Goal: Task Accomplishment & Management: Manage account settings

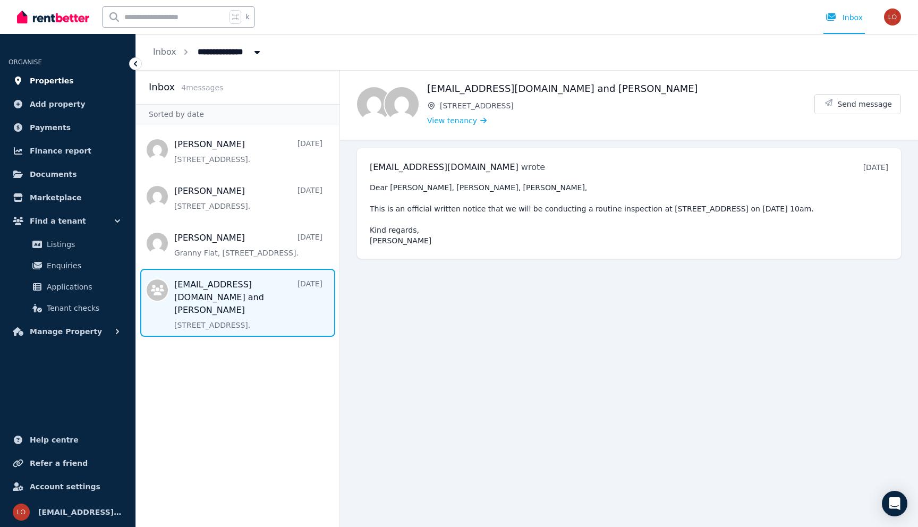
click at [54, 75] on span "Properties" at bounding box center [52, 80] width 44 height 13
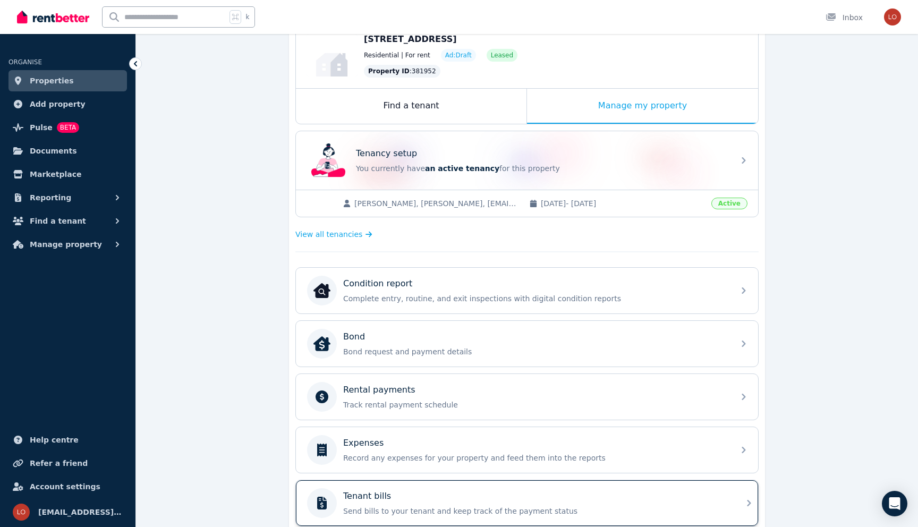
scroll to position [90, 0]
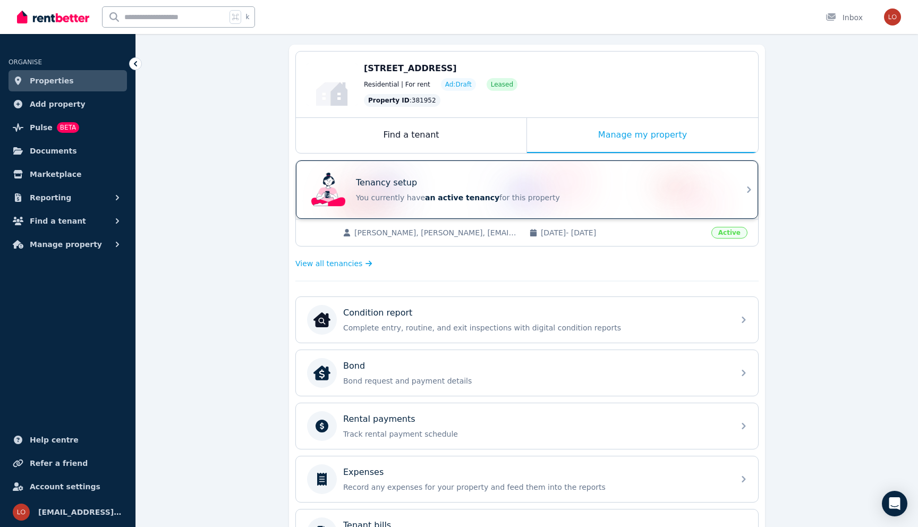
click at [479, 199] on span "an active tenancy" at bounding box center [462, 197] width 74 height 9
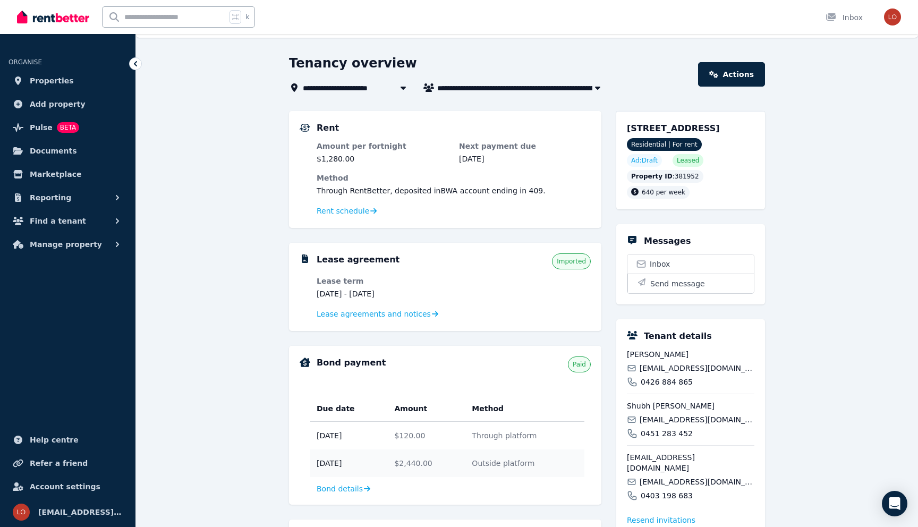
scroll to position [20, 0]
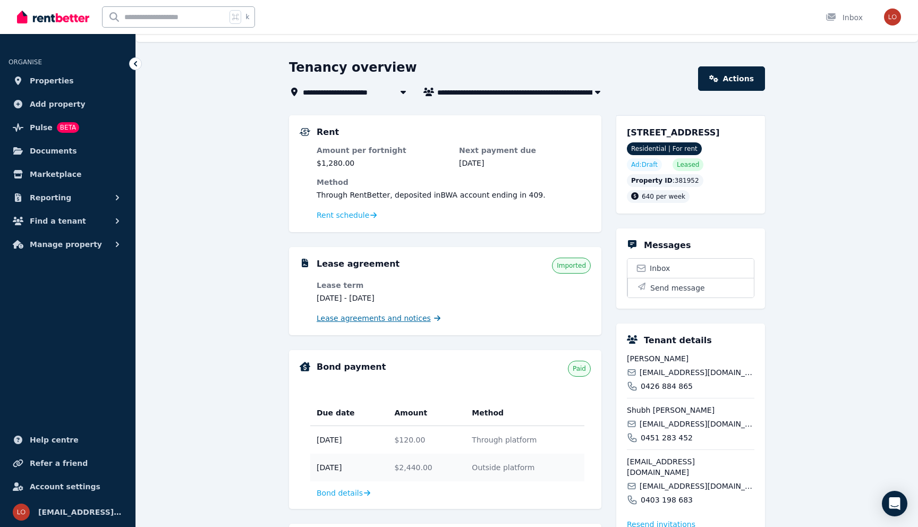
click at [377, 320] on span "Lease agreements and notices" at bounding box center [374, 318] width 114 height 11
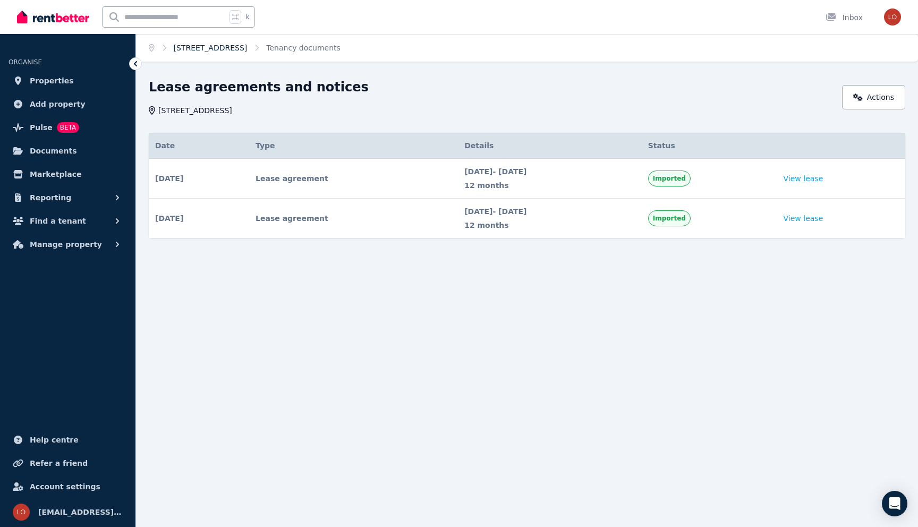
click at [217, 47] on link "[STREET_ADDRESS]" at bounding box center [211, 48] width 74 height 9
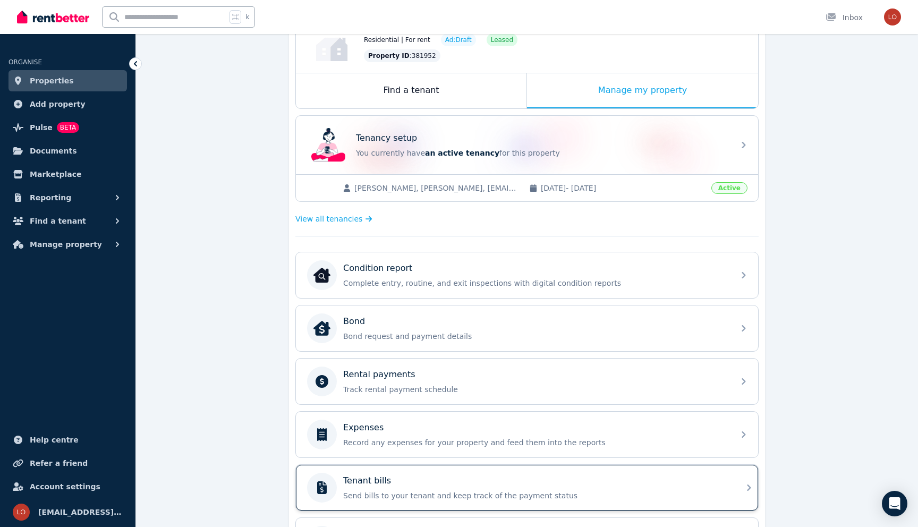
scroll to position [120, 0]
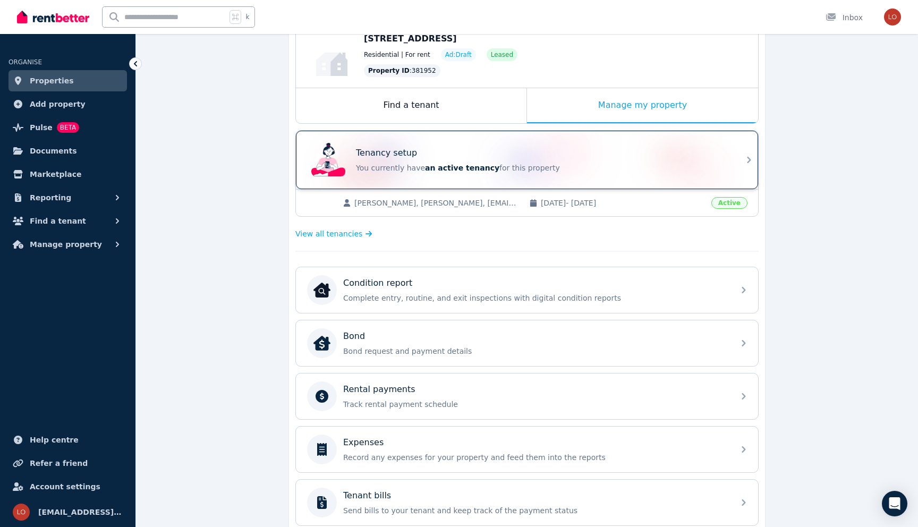
click at [464, 154] on div "Tenancy setup" at bounding box center [542, 153] width 372 height 13
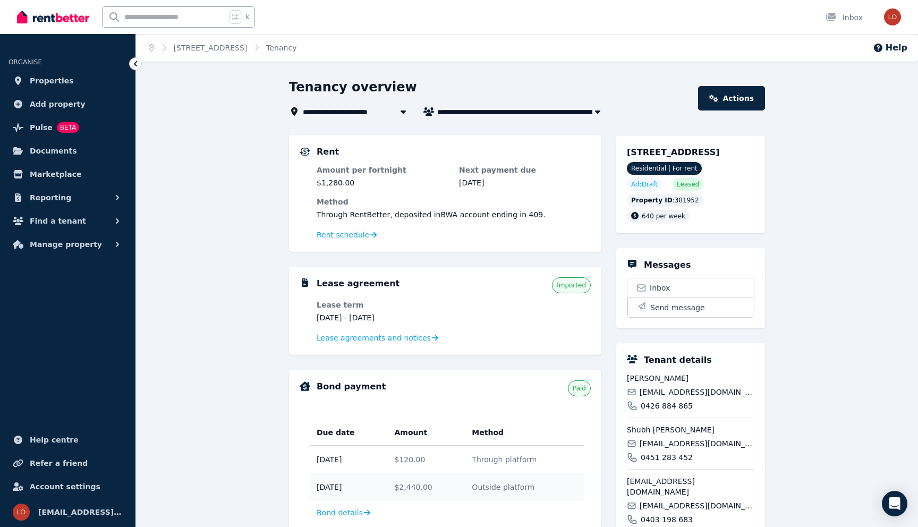
click at [155, 46] on ol "Home 43 Warruga Way, Wanneroo Tenancy" at bounding box center [222, 48] width 173 height 28
click at [149, 51] on icon "Breadcrumb" at bounding box center [152, 47] width 6 height 7
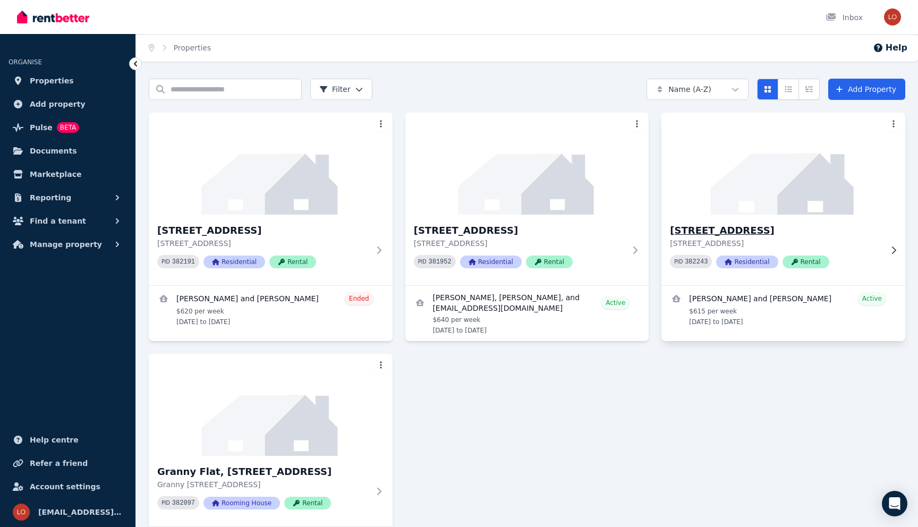
click at [768, 219] on div "44 Beelara Way, Wanneroo 44 Beelara Way, Wanneroo WA 6065 PID 382243 Residentia…" at bounding box center [784, 250] width 244 height 71
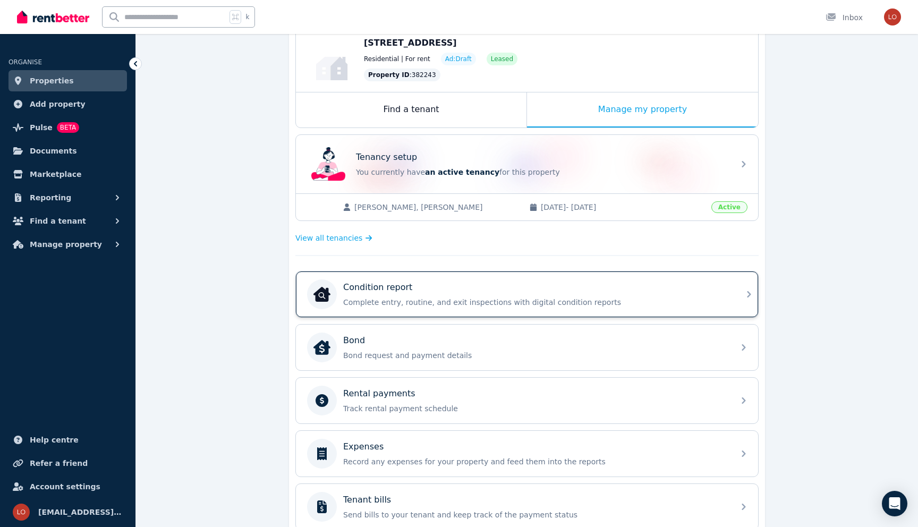
scroll to position [108, 0]
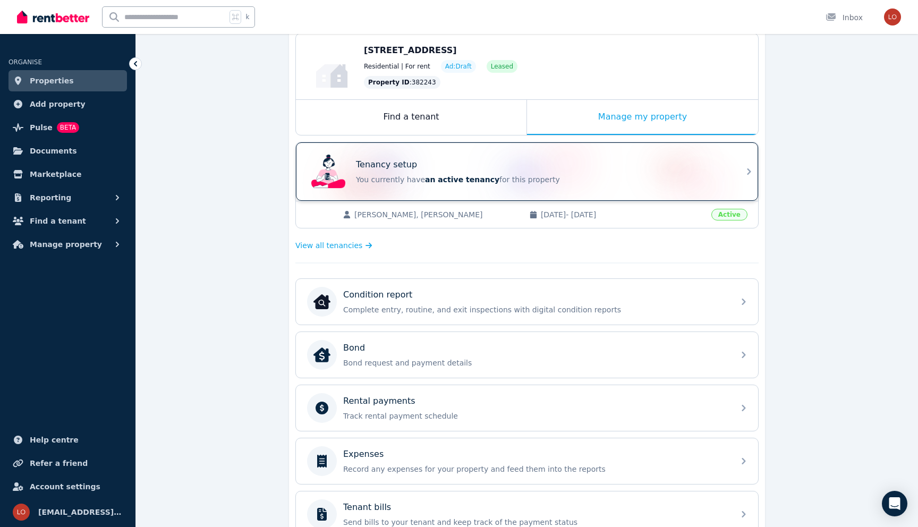
click at [439, 169] on div "Tenancy setup" at bounding box center [542, 164] width 372 height 13
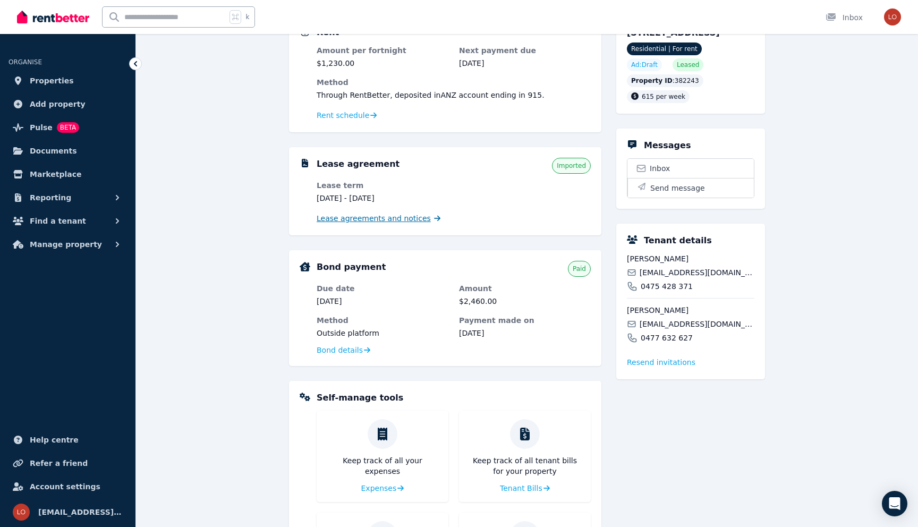
scroll to position [116, 0]
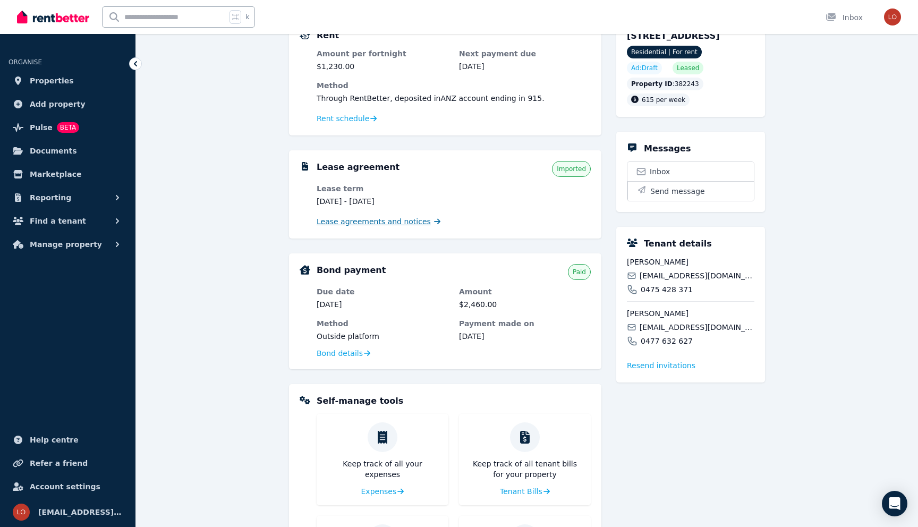
click at [358, 217] on span "Lease agreements and notices" at bounding box center [374, 221] width 114 height 11
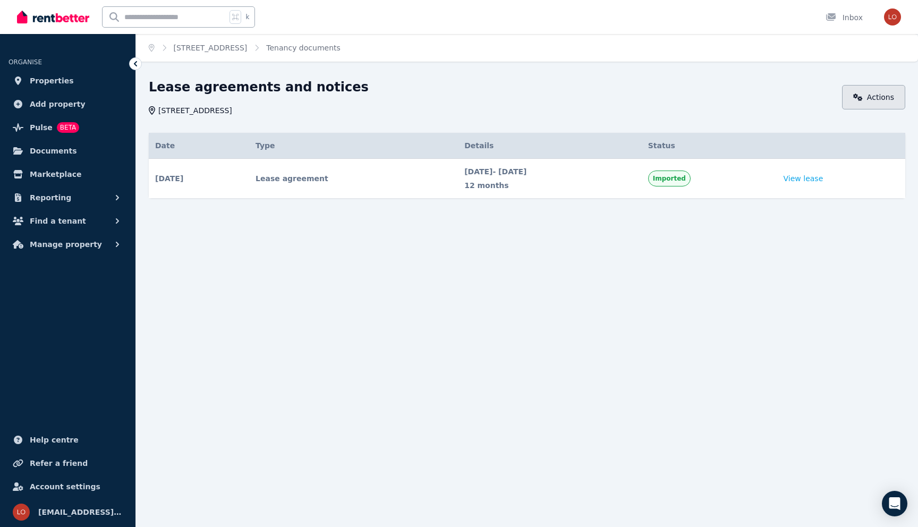
click at [862, 94] on icon at bounding box center [858, 97] width 10 height 7
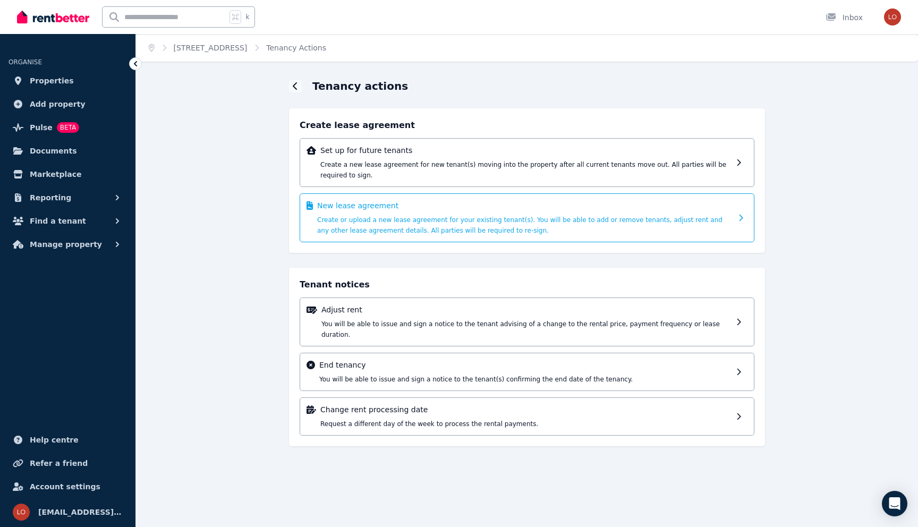
click at [393, 232] on span "Create or upload a new lease agreement for your existing tenant(s). You will be…" at bounding box center [519, 225] width 405 height 18
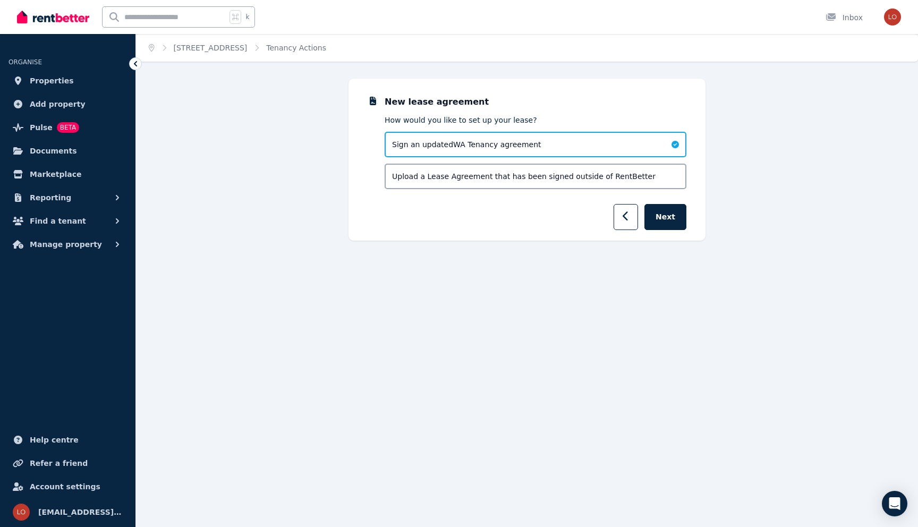
click at [575, 183] on div "Upload a Lease Agreement that has been signed outside of RentBetter" at bounding box center [536, 177] width 302 height 26
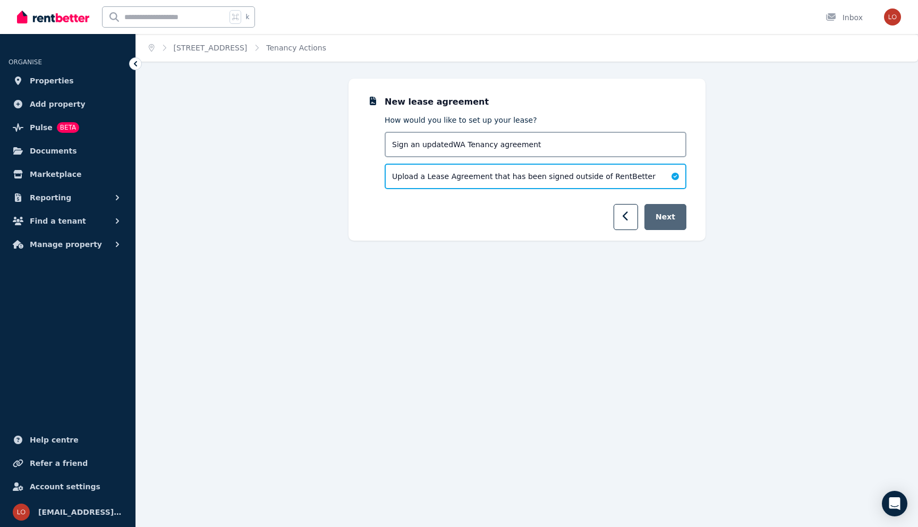
click at [668, 218] on button "Next" at bounding box center [666, 217] width 42 height 26
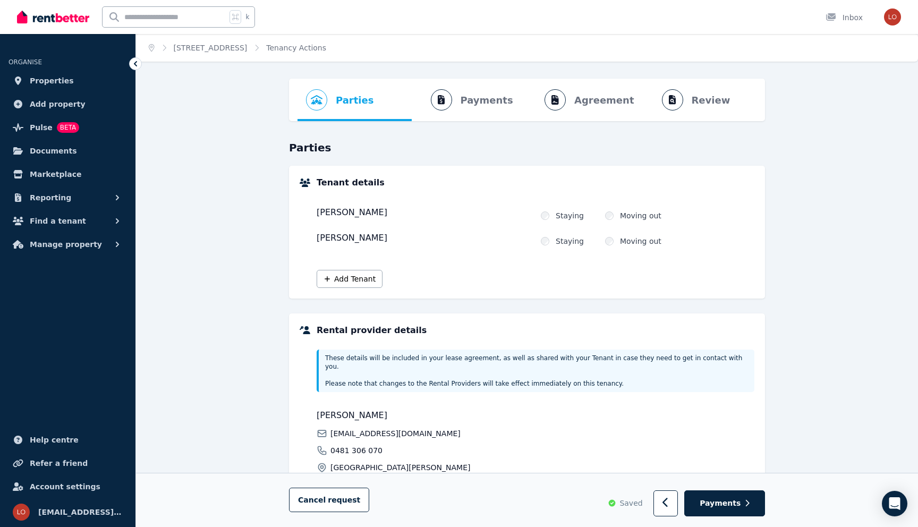
scroll to position [124, 0]
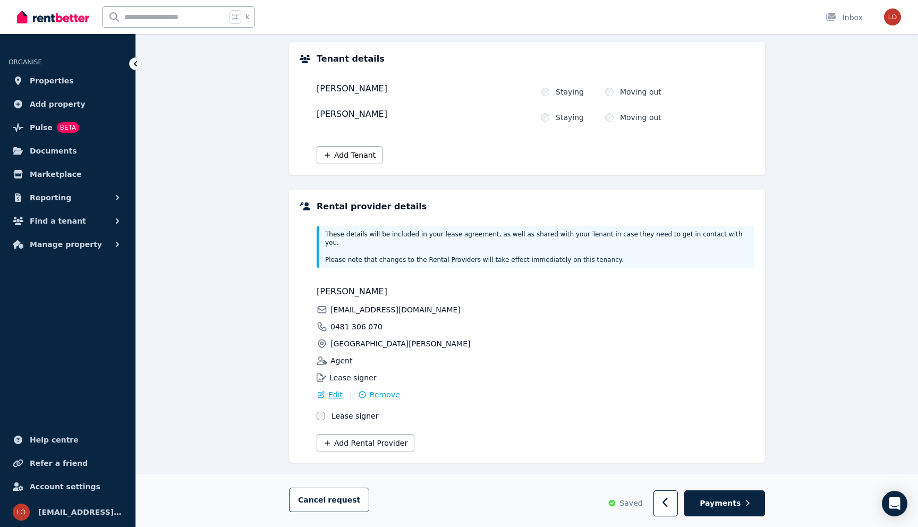
click at [335, 389] on span "Edit" at bounding box center [335, 394] width 14 height 11
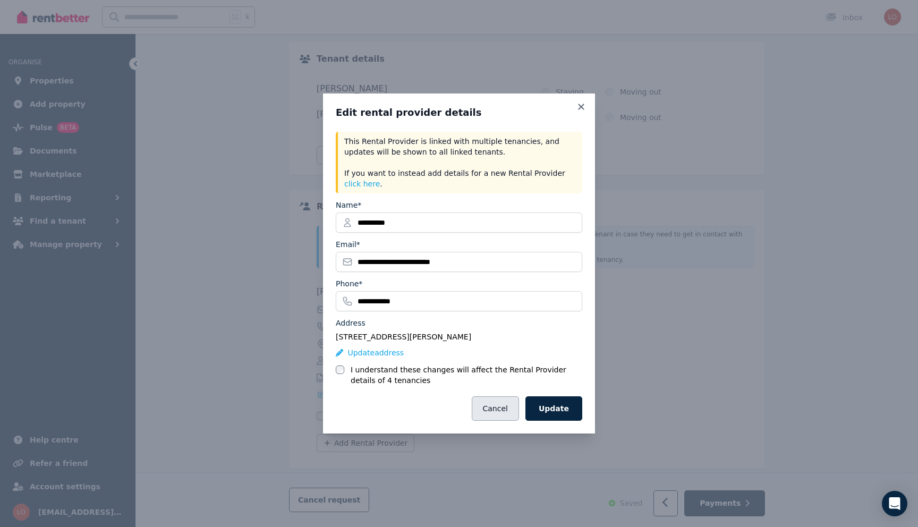
click at [485, 404] on button "Cancel" at bounding box center [495, 408] width 47 height 24
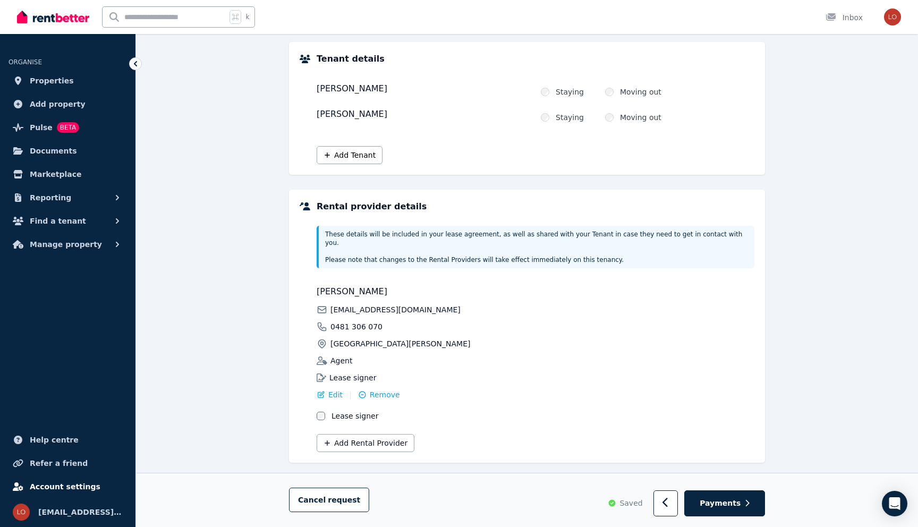
click at [62, 491] on span "Account settings" at bounding box center [65, 486] width 71 height 13
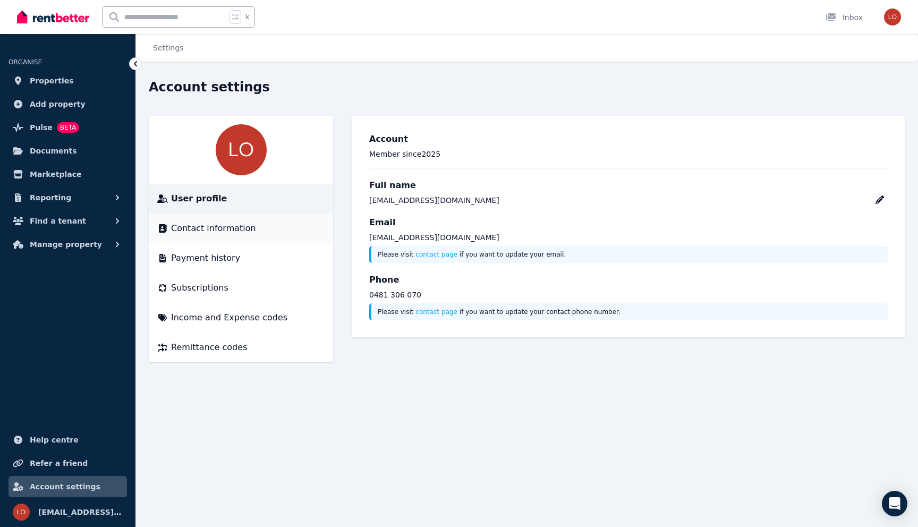
click at [201, 235] on li "Contact information" at bounding box center [241, 229] width 184 height 30
click at [201, 230] on span "Contact information" at bounding box center [213, 228] width 85 height 13
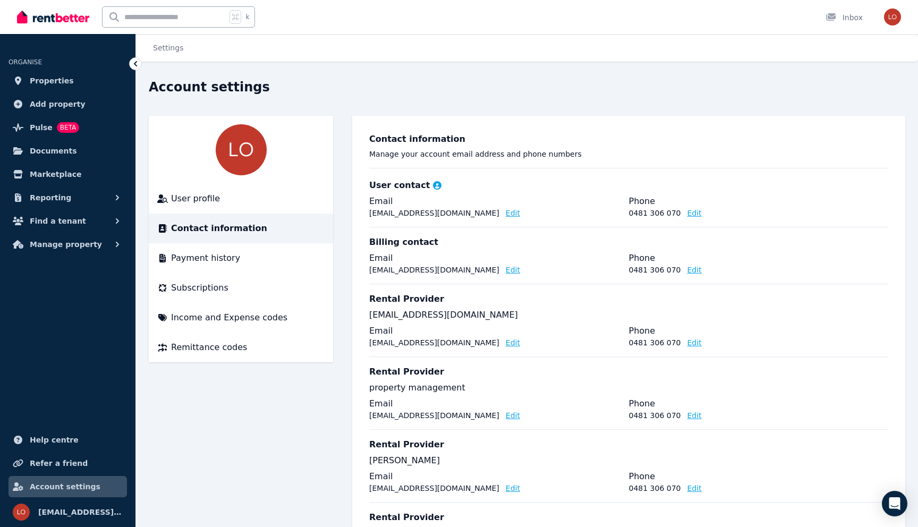
click at [242, 155] on img at bounding box center [241, 149] width 51 height 51
click at [197, 196] on span "User profile" at bounding box center [195, 198] width 49 height 13
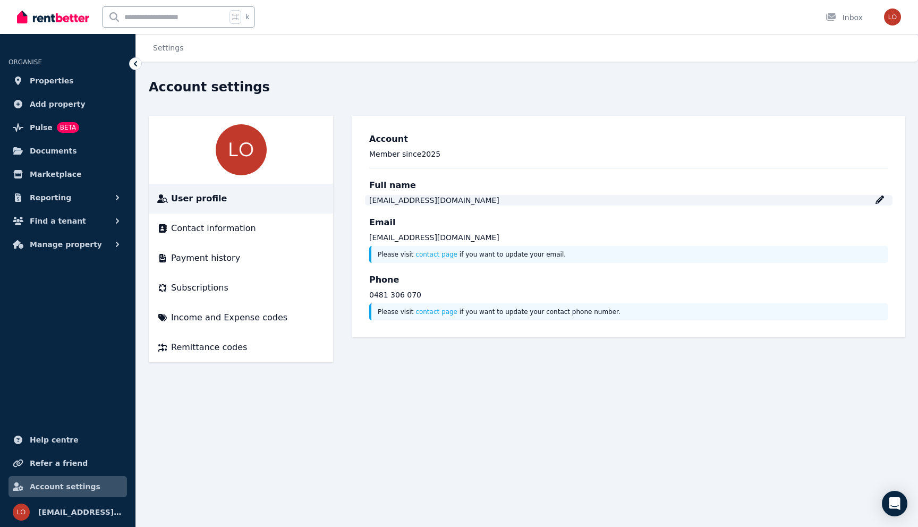
click at [882, 202] on icon at bounding box center [880, 200] width 9 height 9
click at [699, 231] on div "Email local.pmanagement@gmail.com Please visit contact page if you want to upda…" at bounding box center [628, 239] width 519 height 47
click at [201, 231] on span "Contact information" at bounding box center [213, 228] width 85 height 13
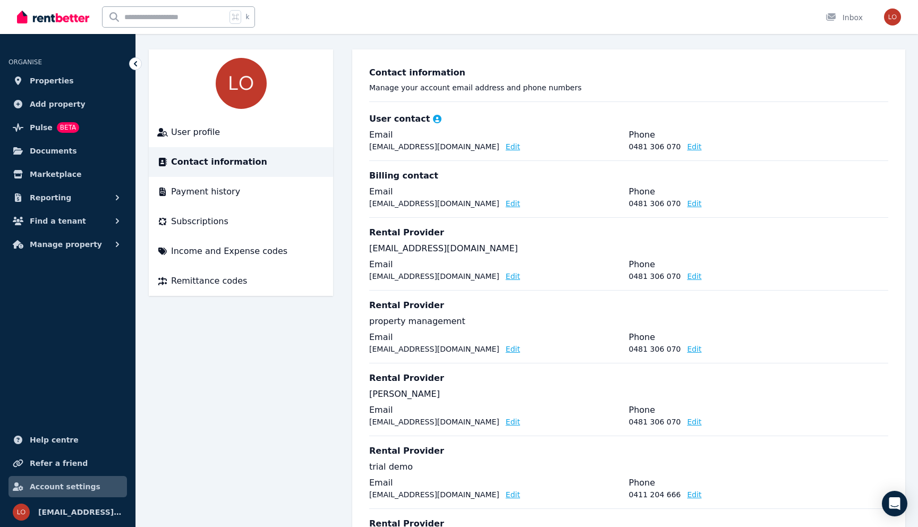
scroll to position [54, 0]
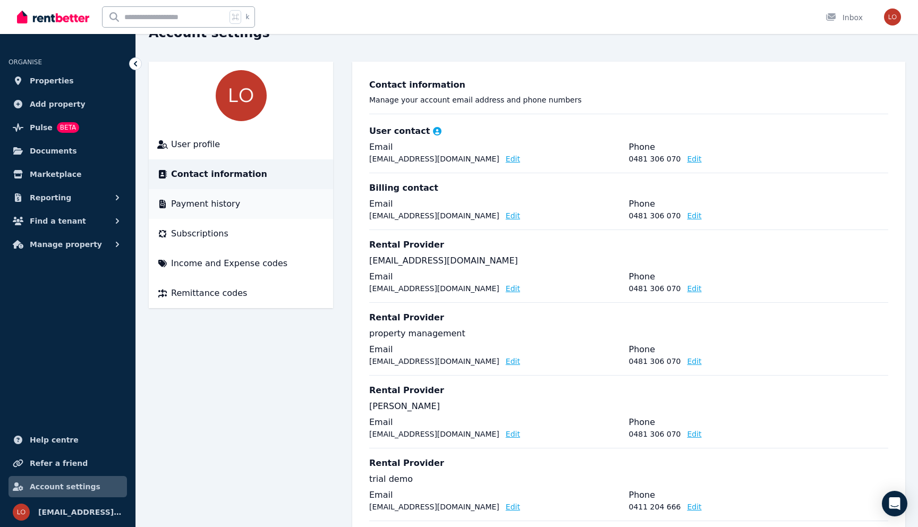
click at [202, 211] on li "Payment history" at bounding box center [241, 204] width 184 height 30
click at [199, 206] on span "Payment history" at bounding box center [205, 204] width 69 height 13
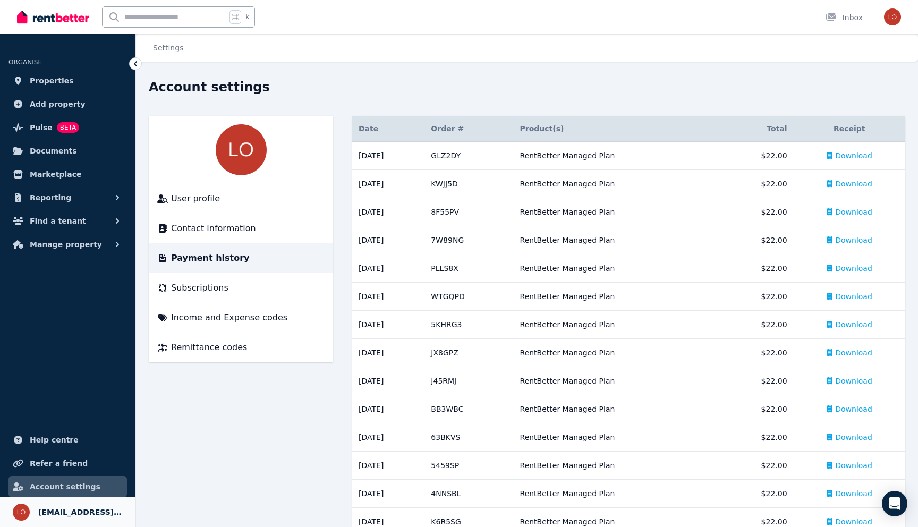
click at [67, 509] on span "[EMAIL_ADDRESS][DOMAIN_NAME]" at bounding box center [80, 512] width 84 height 13
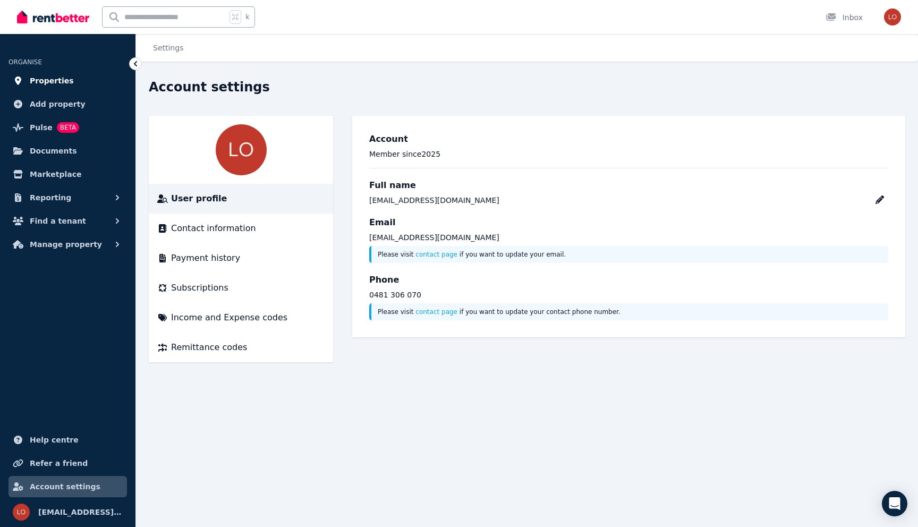
click at [55, 86] on span "Properties" at bounding box center [52, 80] width 44 height 13
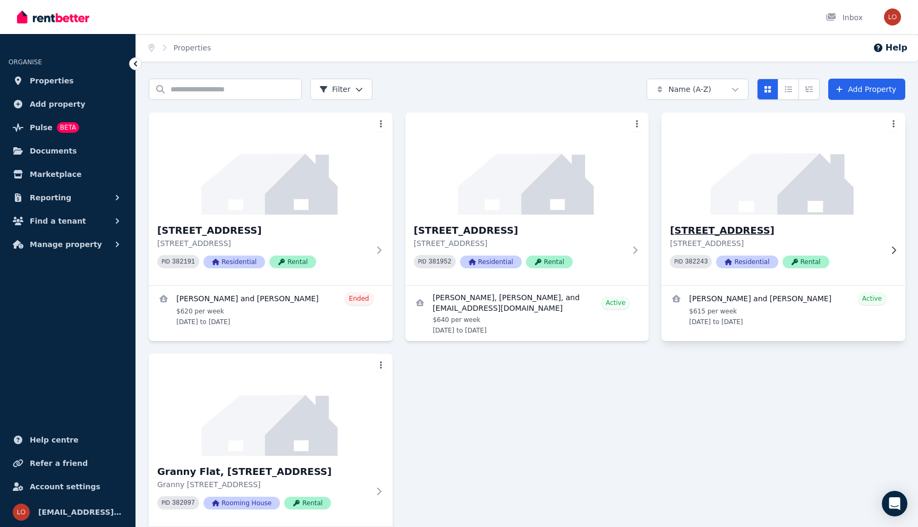
click at [716, 224] on h3 "[STREET_ADDRESS]" at bounding box center [776, 230] width 212 height 15
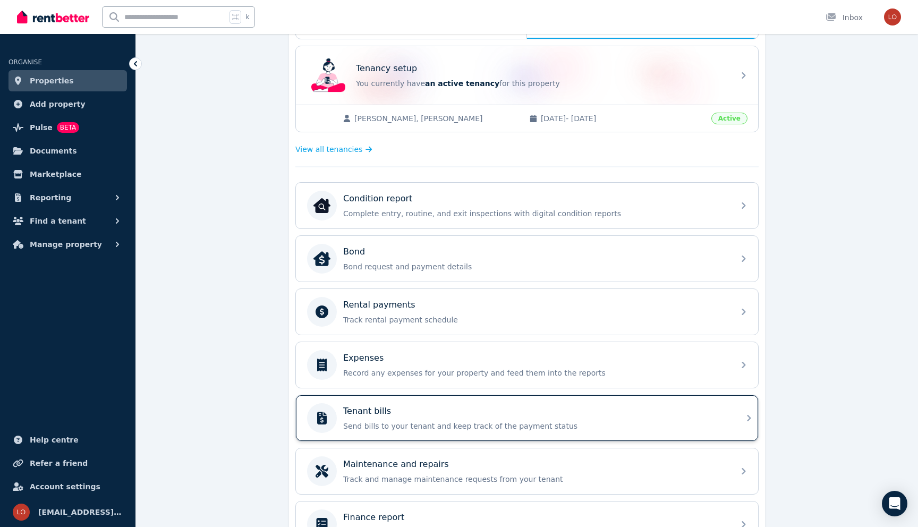
scroll to position [200, 0]
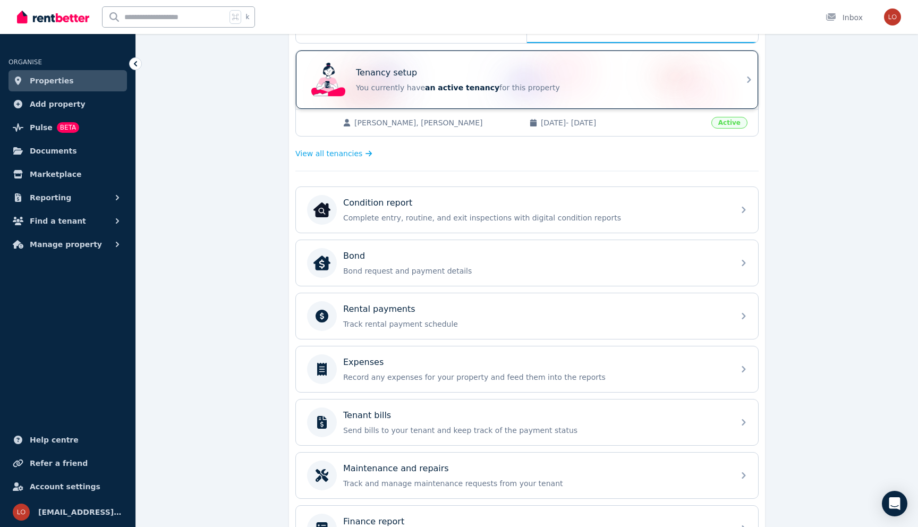
click at [480, 84] on span "an active tenancy" at bounding box center [462, 87] width 74 height 9
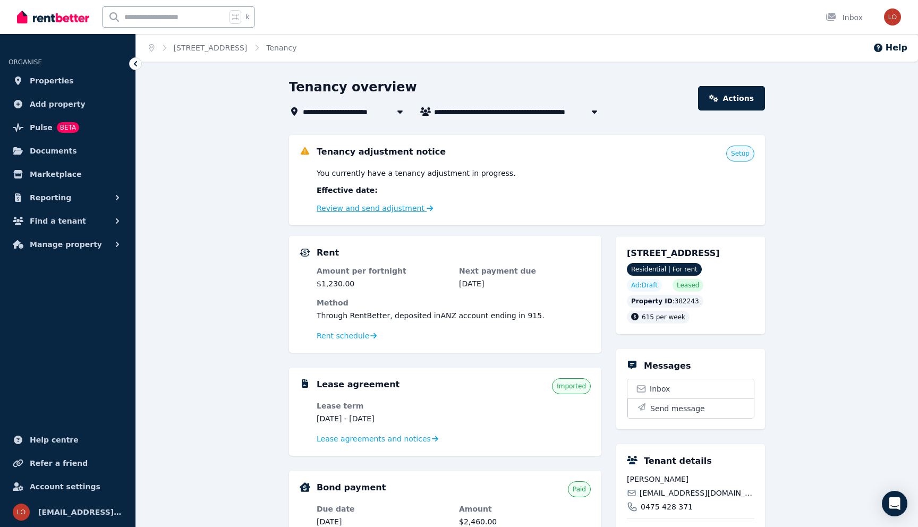
click at [382, 211] on link "Review and send adjustment" at bounding box center [375, 208] width 117 height 9
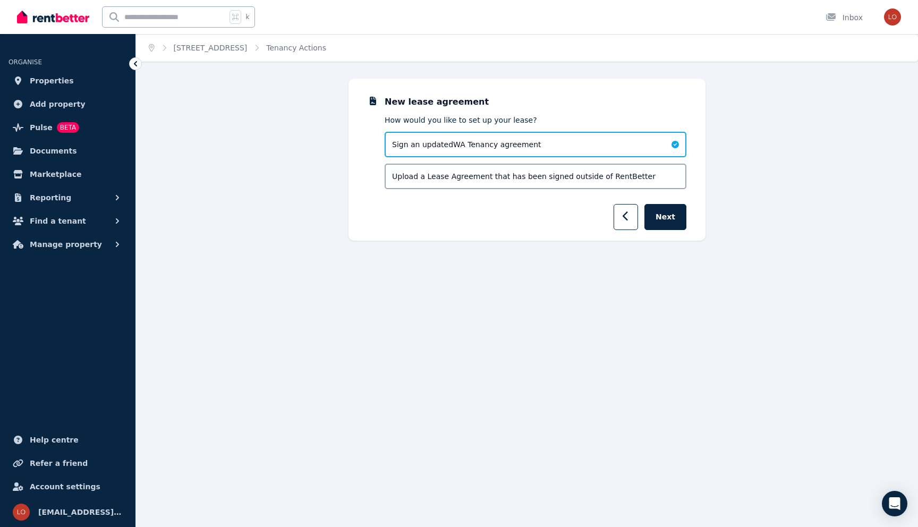
click at [605, 180] on span "Upload a Lease Agreement that has been signed outside of RentBetter" at bounding box center [524, 176] width 264 height 11
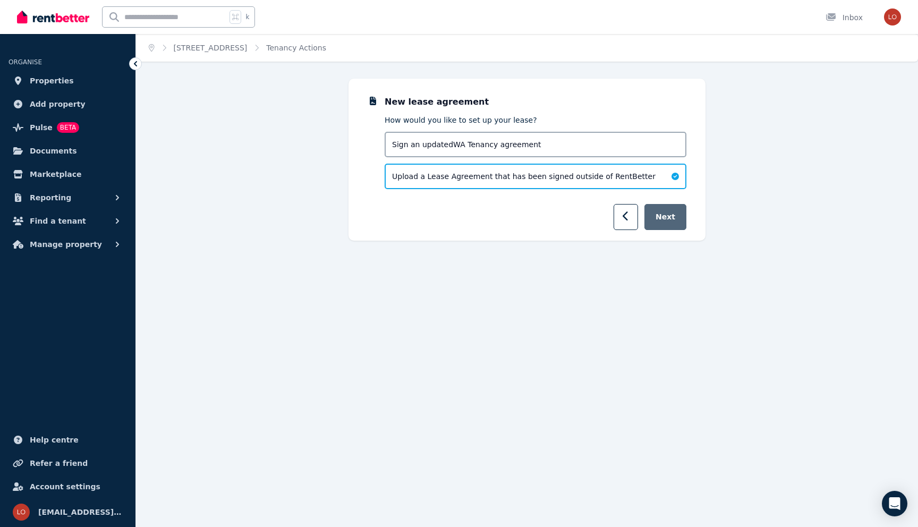
click at [660, 217] on button "Next" at bounding box center [666, 217] width 42 height 26
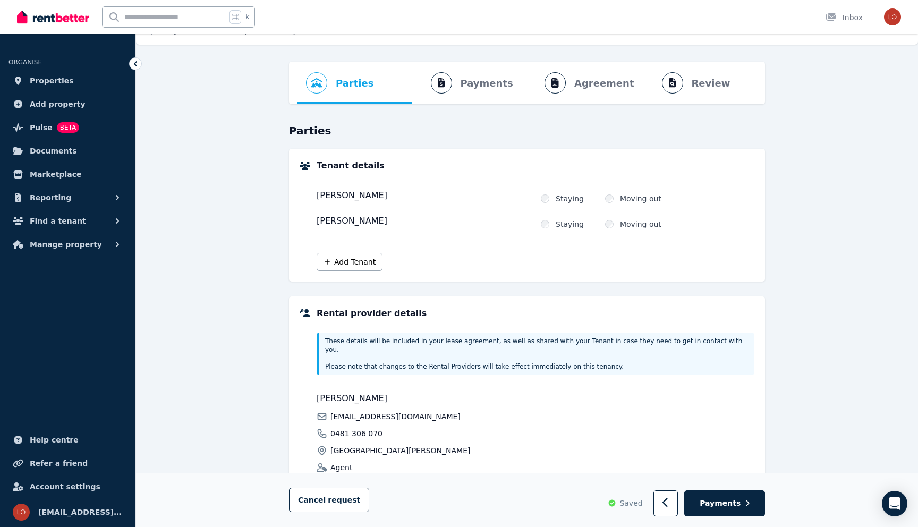
scroll to position [124, 0]
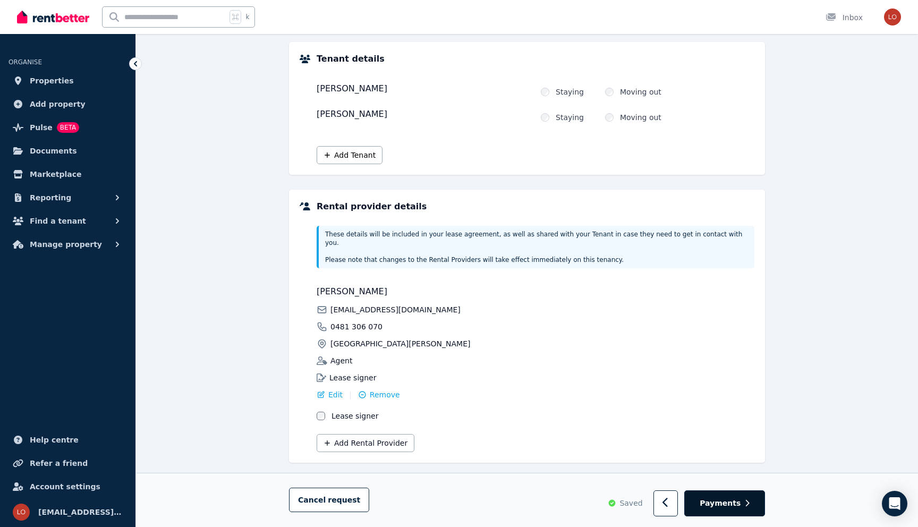
click at [711, 496] on button "Payments" at bounding box center [724, 504] width 81 height 26
select select "**********"
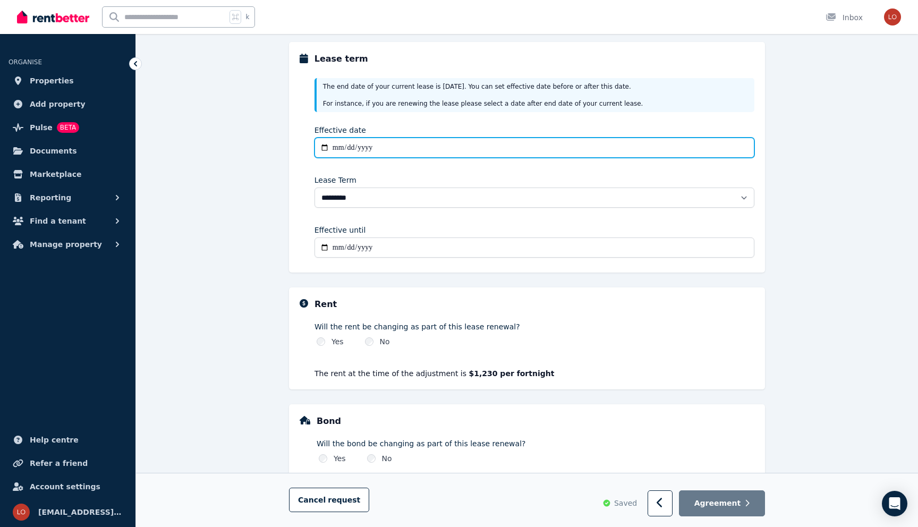
click at [335, 147] on input "Effective date" at bounding box center [535, 148] width 440 height 20
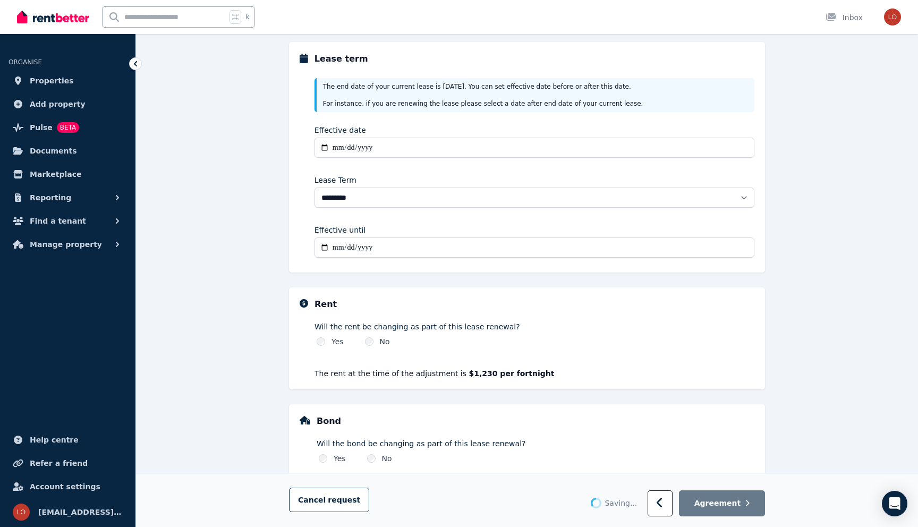
type input "**********"
click at [251, 301] on div "**********" at bounding box center [527, 267] width 782 height 625
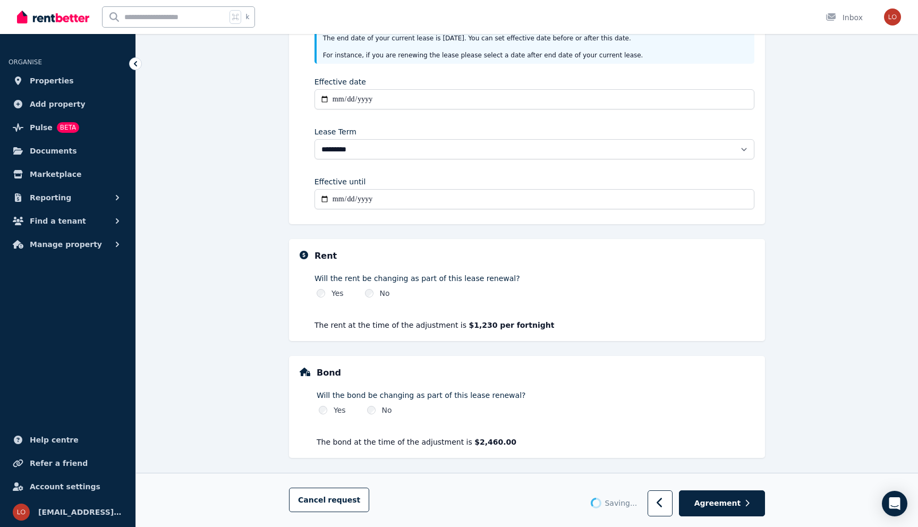
scroll to position [176, 0]
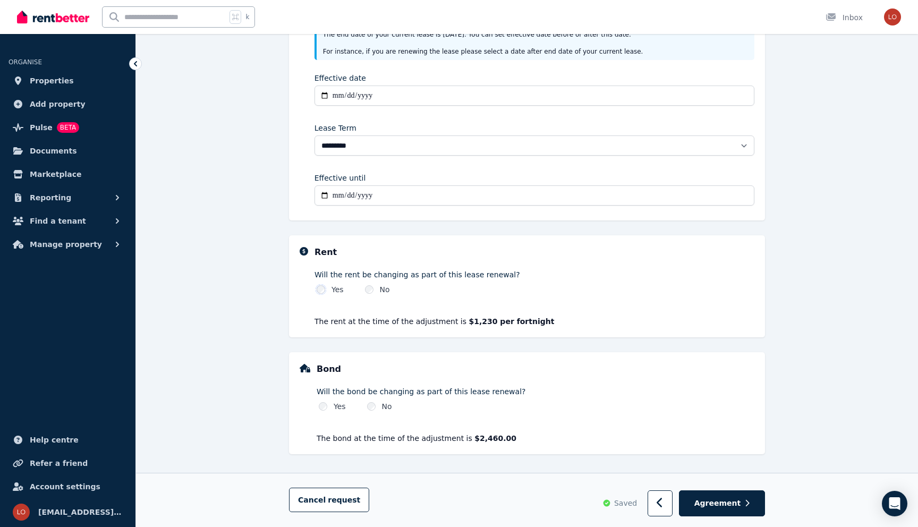
select select "**********"
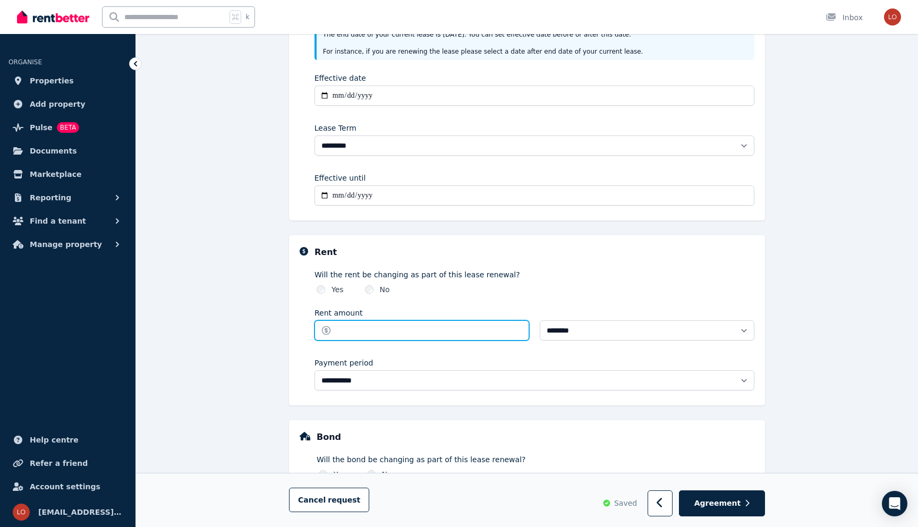
click at [363, 329] on input "Rent amount" at bounding box center [422, 330] width 215 height 20
click at [272, 393] on div "**********" at bounding box center [527, 249] width 782 height 693
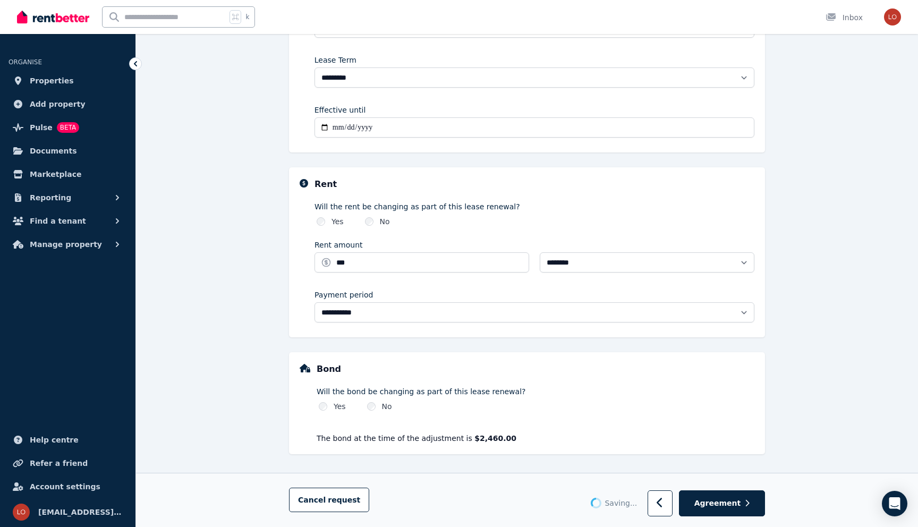
type input "******"
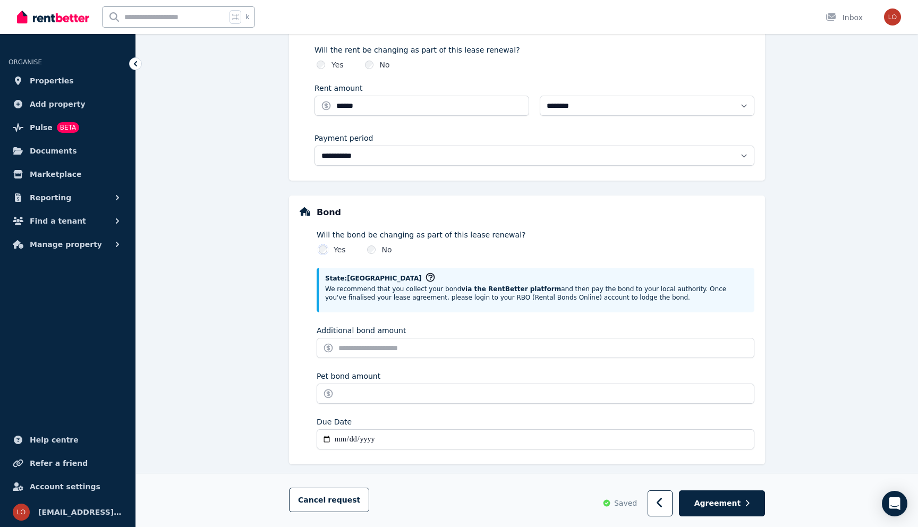
scroll to position [401, 0]
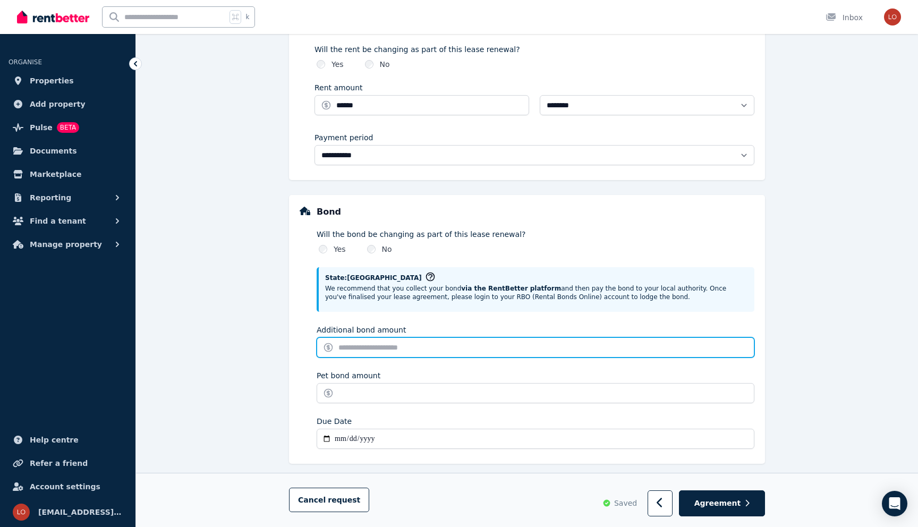
click at [361, 350] on input "Additional bond amount" at bounding box center [536, 347] width 438 height 20
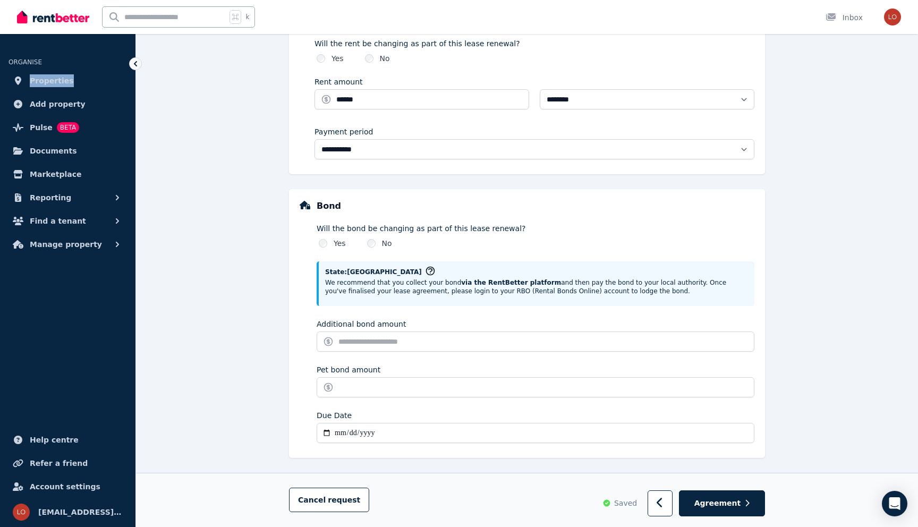
scroll to position [411, 0]
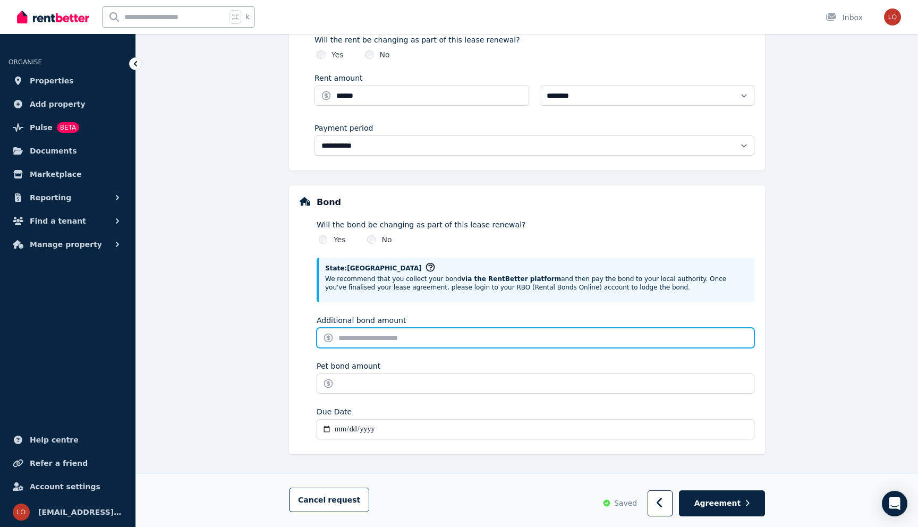
click at [357, 335] on input "Additional bond amount" at bounding box center [536, 338] width 438 height 20
type input "**"
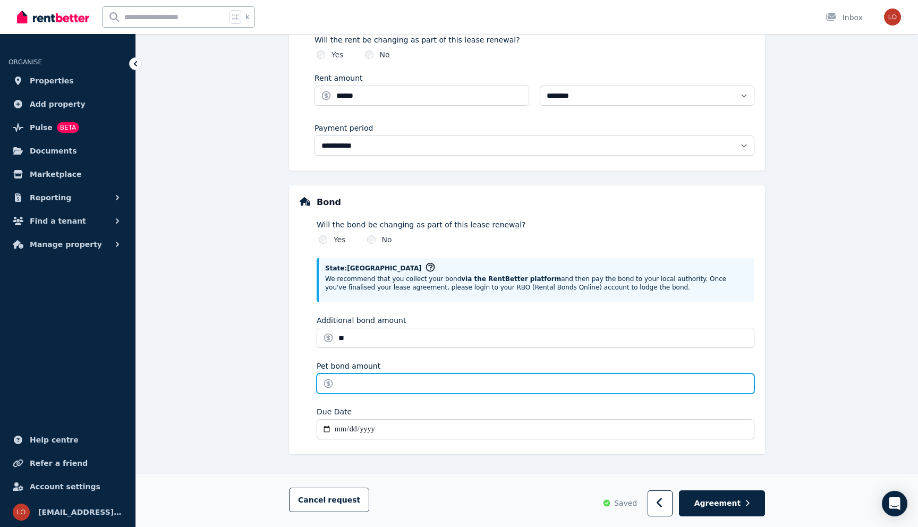
click at [357, 383] on input "Pet bond amount" at bounding box center [536, 384] width 438 height 20
type input "*"
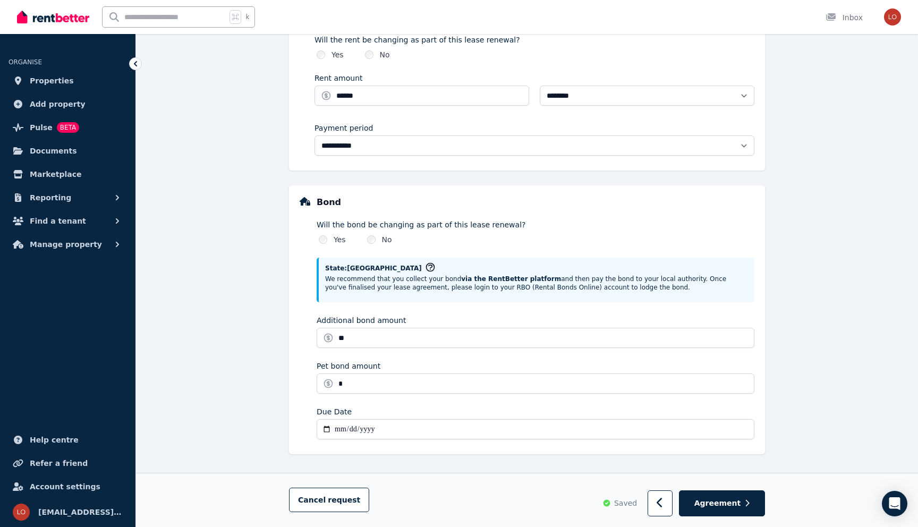
click at [338, 431] on input "Due Date" at bounding box center [536, 429] width 438 height 20
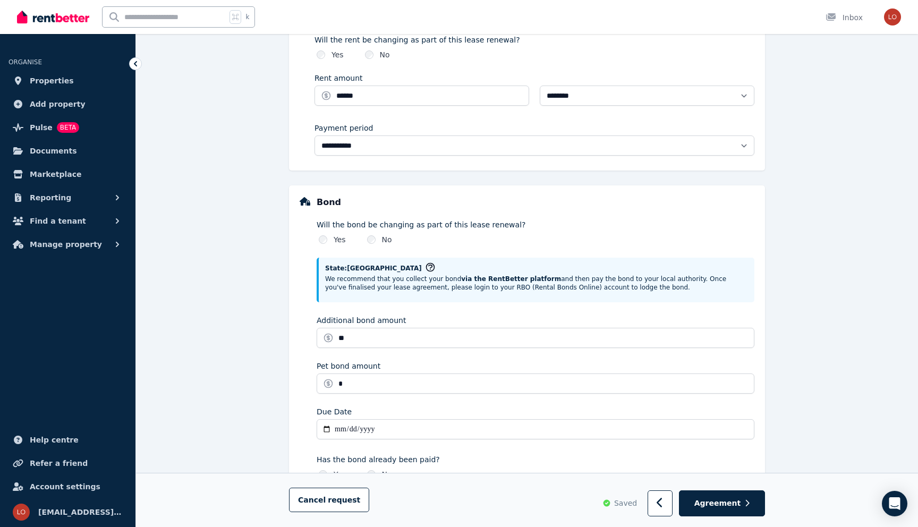
type input "**********"
click at [226, 360] on div "**********" at bounding box center [527, 142] width 782 height 949
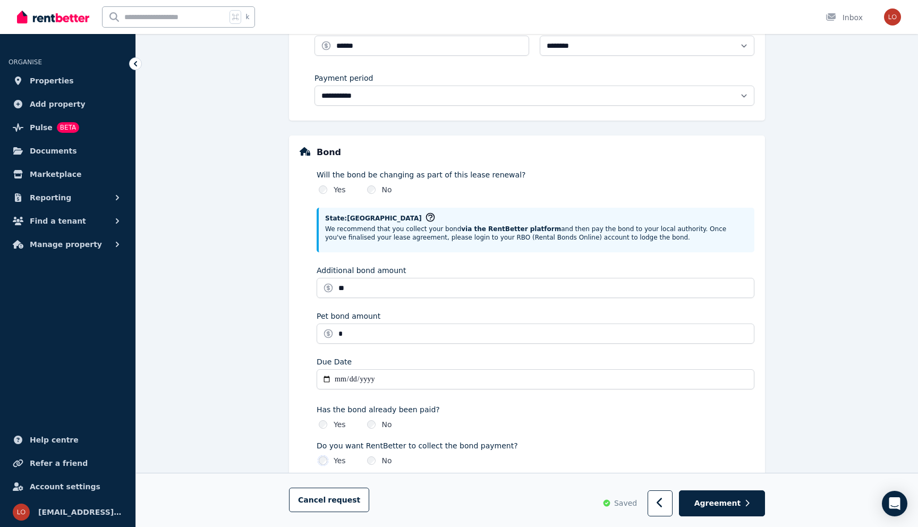
scroll to position [500, 0]
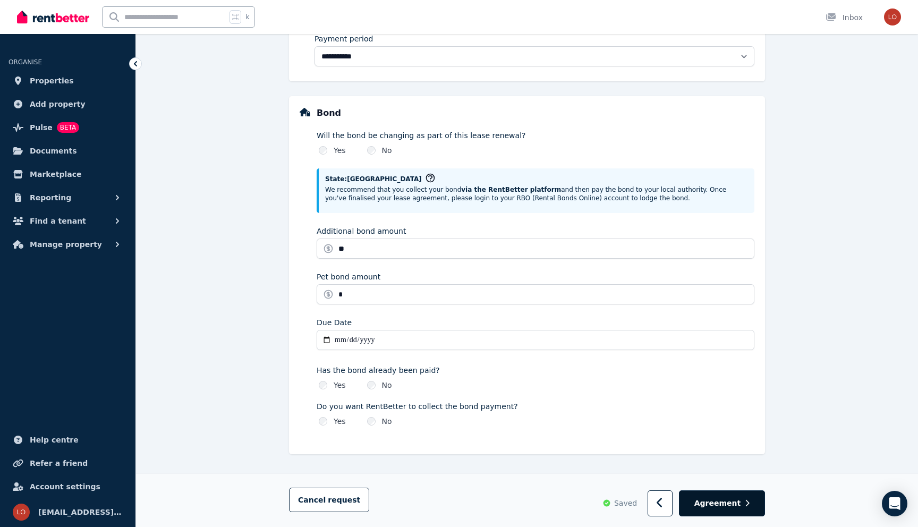
click at [745, 507] on button "Agreement" at bounding box center [722, 504] width 86 height 26
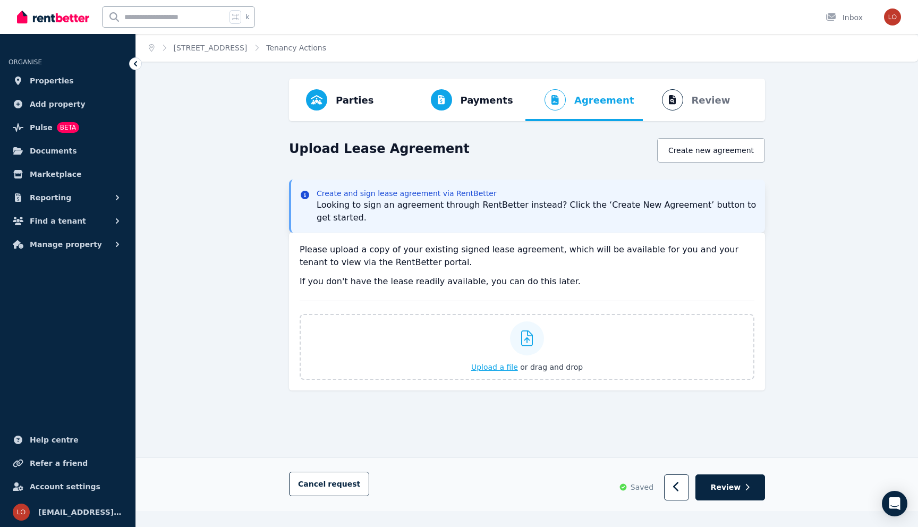
click at [482, 368] on span "Upload a file" at bounding box center [494, 367] width 47 height 9
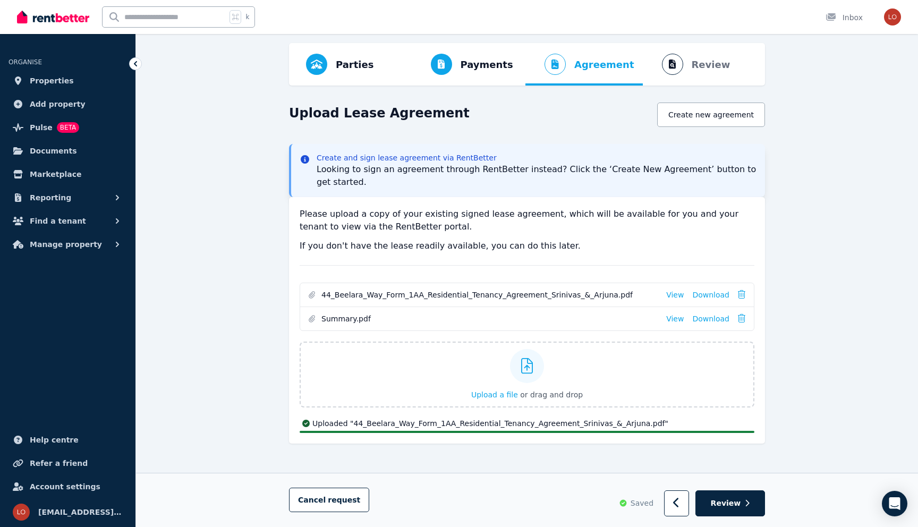
scroll to position [10, 0]
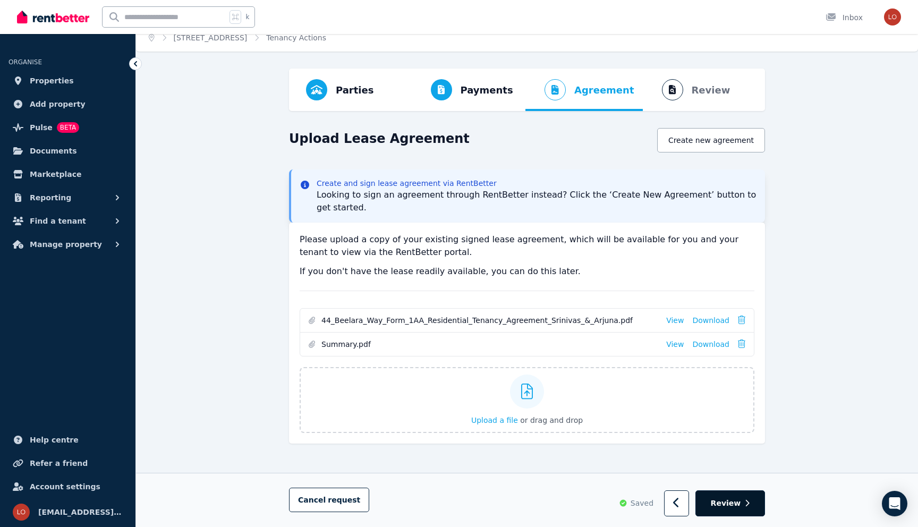
click at [748, 502] on icon "button" at bounding box center [748, 504] width 4 height 6
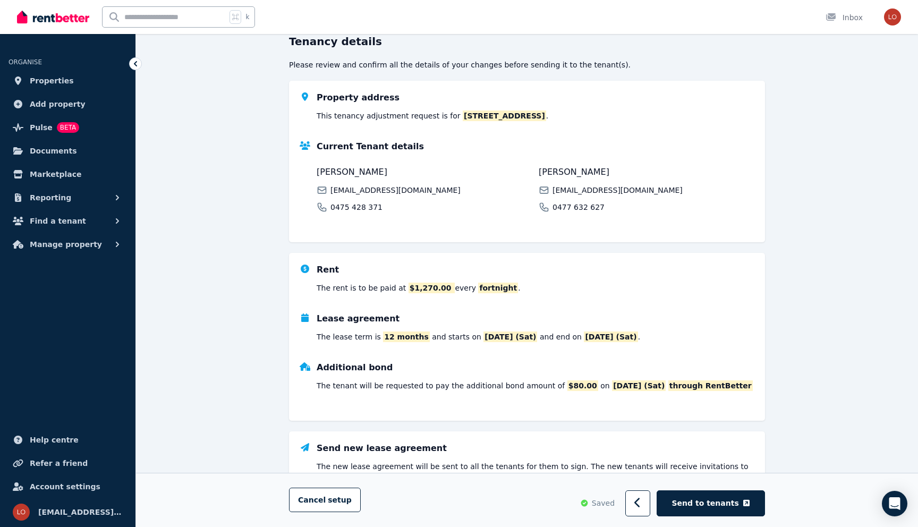
scroll to position [175, 0]
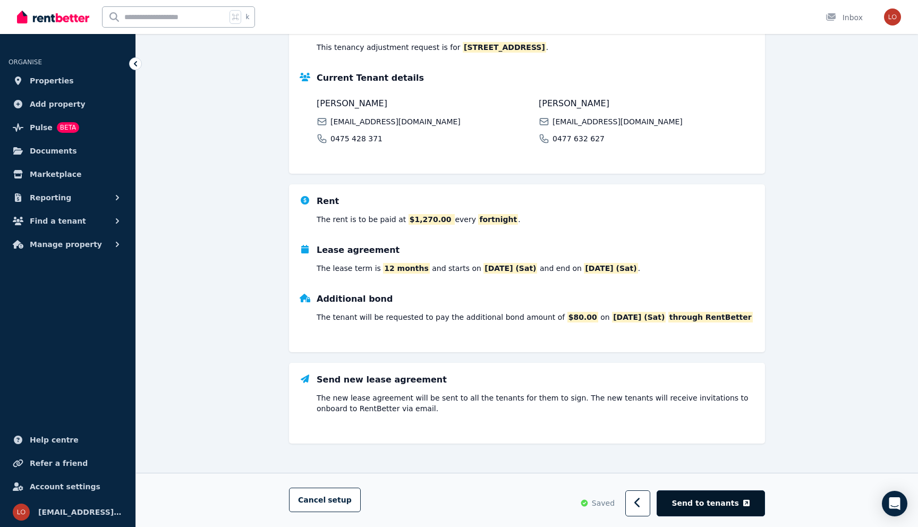
click at [726, 499] on span "Send to tenants" at bounding box center [705, 503] width 67 height 11
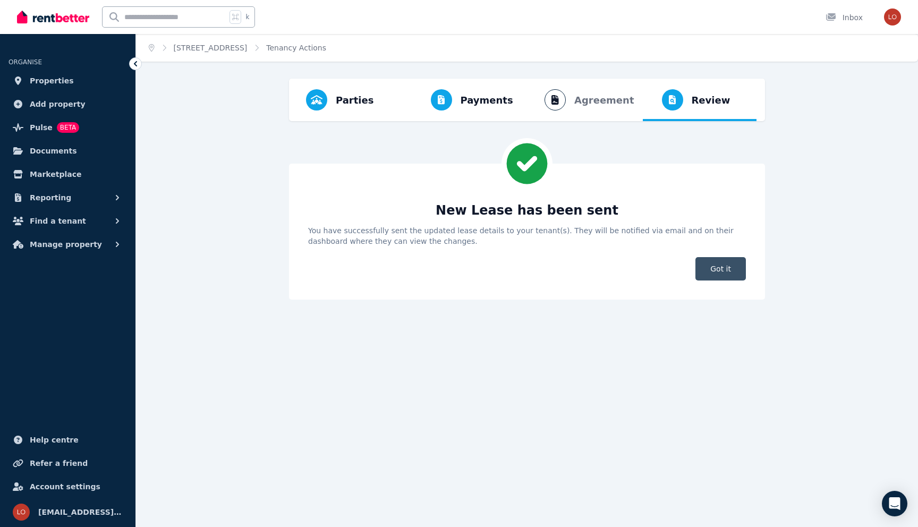
click at [724, 269] on span "Got it" at bounding box center [721, 268] width 50 height 23
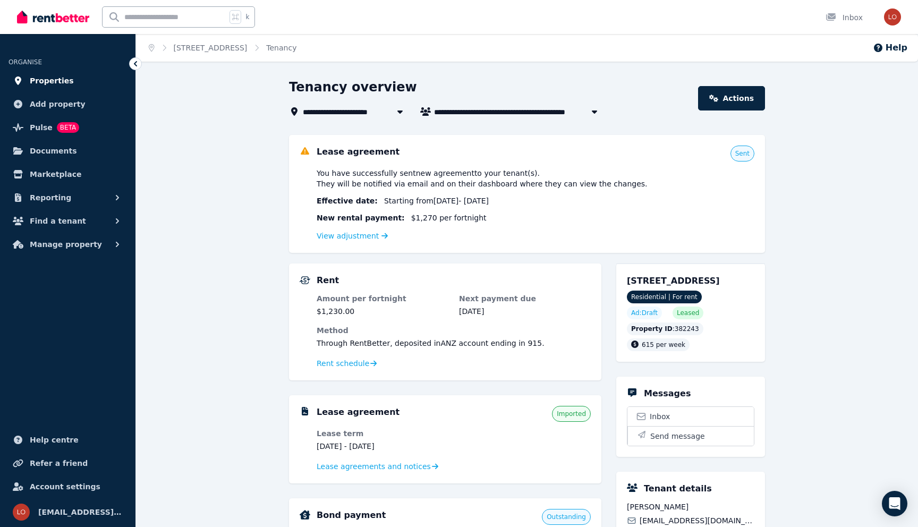
click at [60, 80] on span "Properties" at bounding box center [52, 80] width 44 height 13
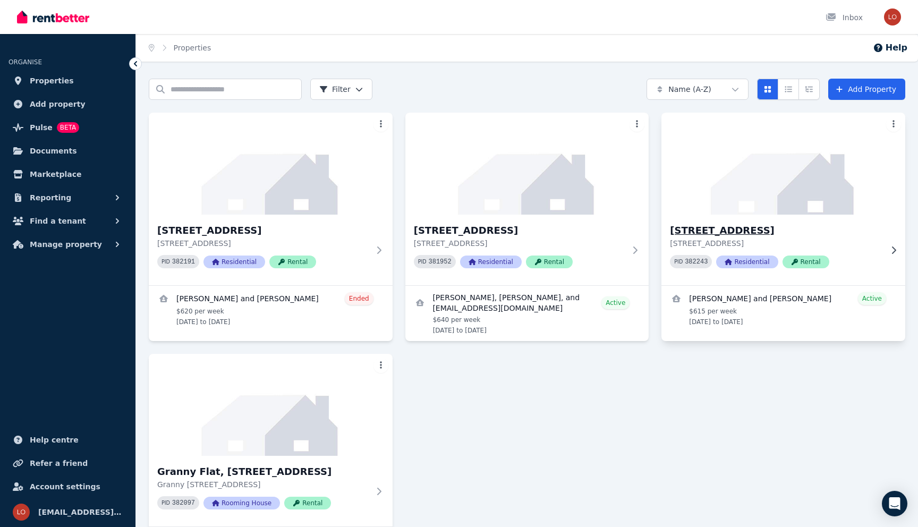
click at [705, 211] on img at bounding box center [784, 163] width 256 height 107
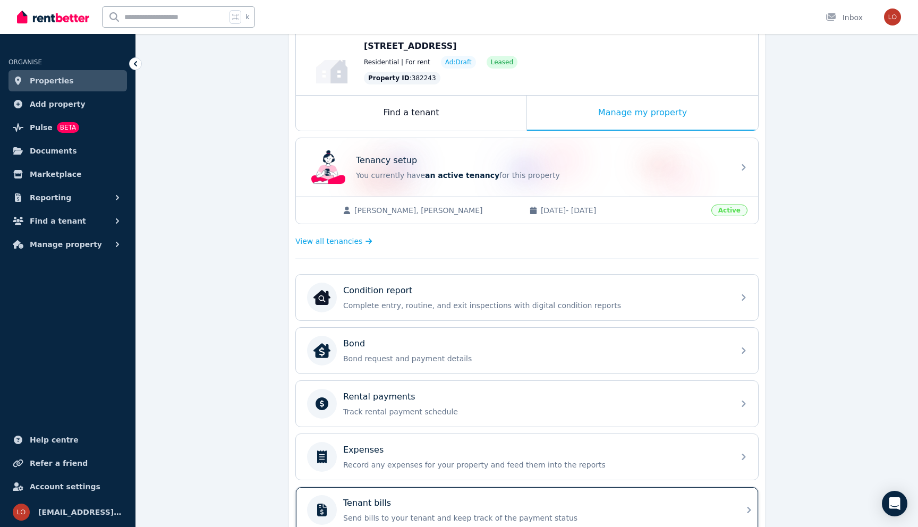
scroll to position [106, 0]
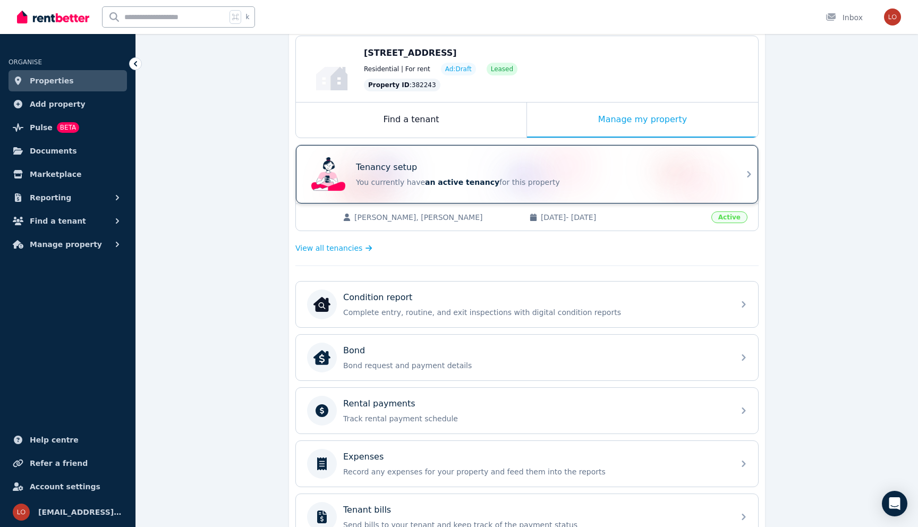
click at [502, 186] on p "You currently have an active tenancy for this property" at bounding box center [542, 182] width 372 height 11
